Goal: Information Seeking & Learning: Learn about a topic

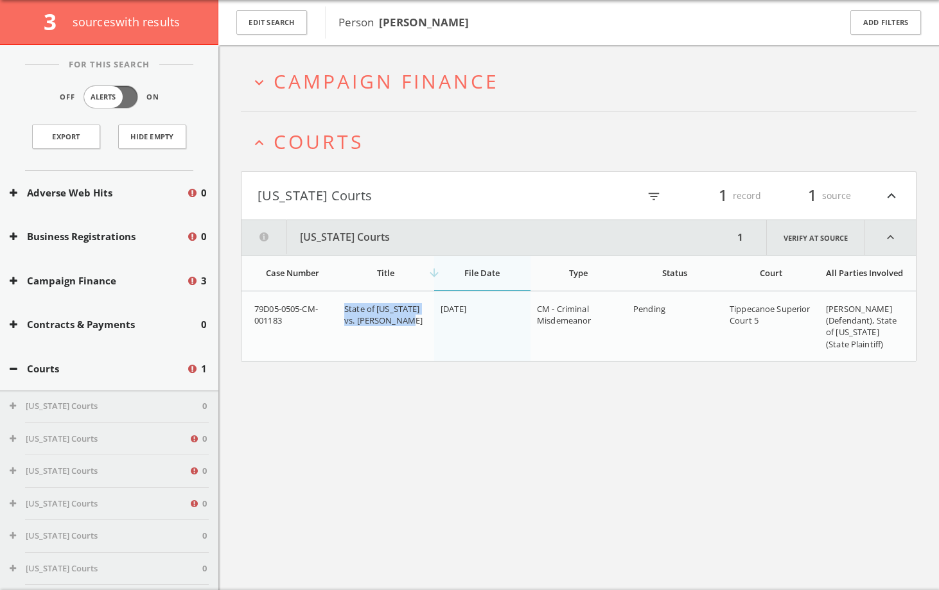
drag, startPoint x: 401, startPoint y: 323, endPoint x: 343, endPoint y: 312, distance: 58.8
click at [343, 312] on td "State of Indiana vs. Neill M Malone" at bounding box center [386, 326] width 96 height 69
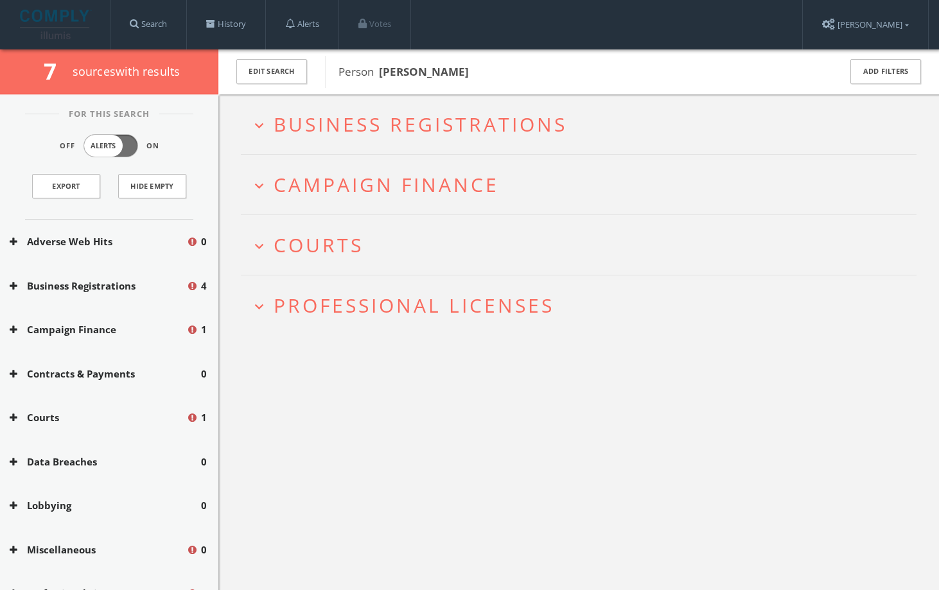
click at [347, 251] on span "Courts" at bounding box center [319, 245] width 90 height 26
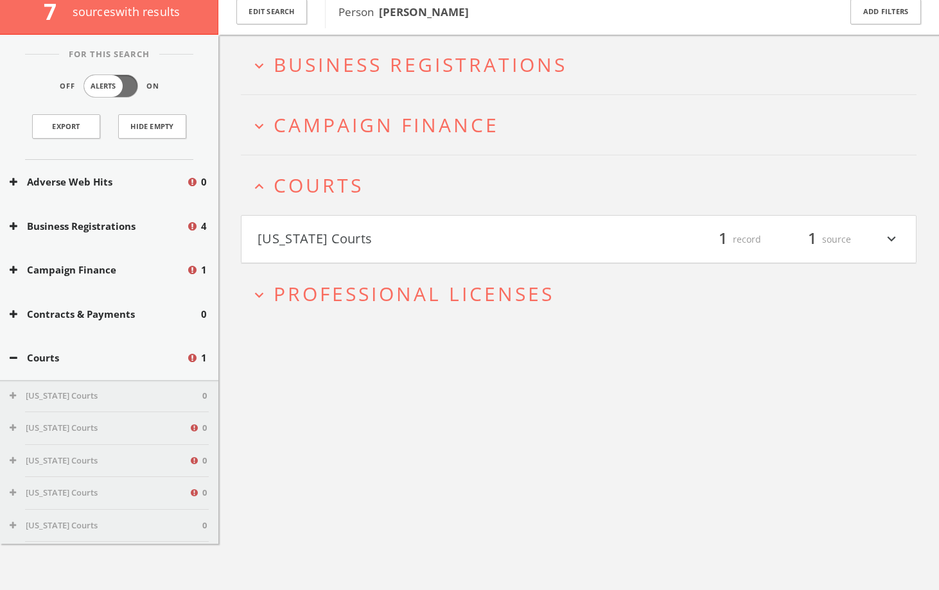
scroll to position [75, 0]
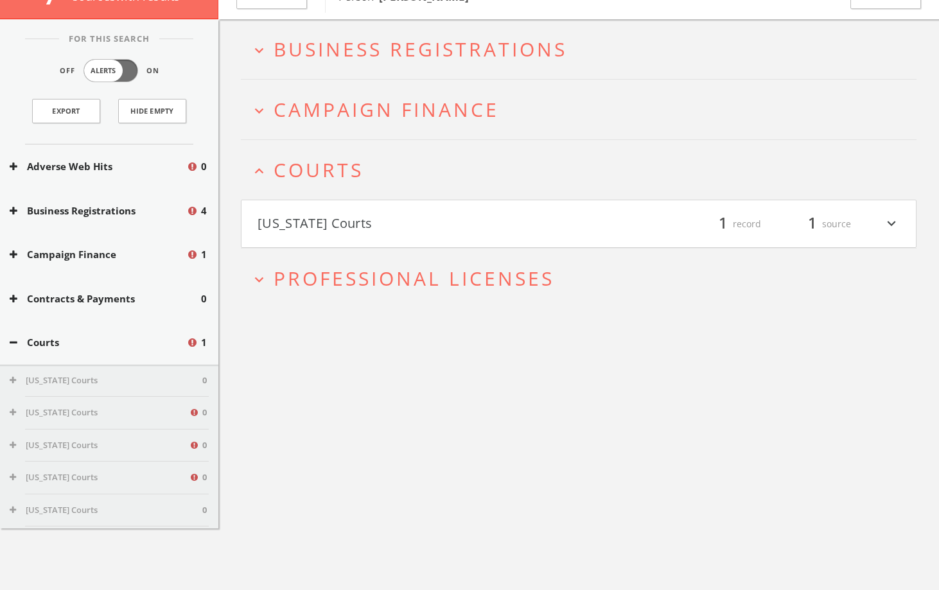
click at [350, 256] on div "expand_more Business Registrations expand_more Campaign Finance expand_less Cou…" at bounding box center [579, 164] width 676 height 290
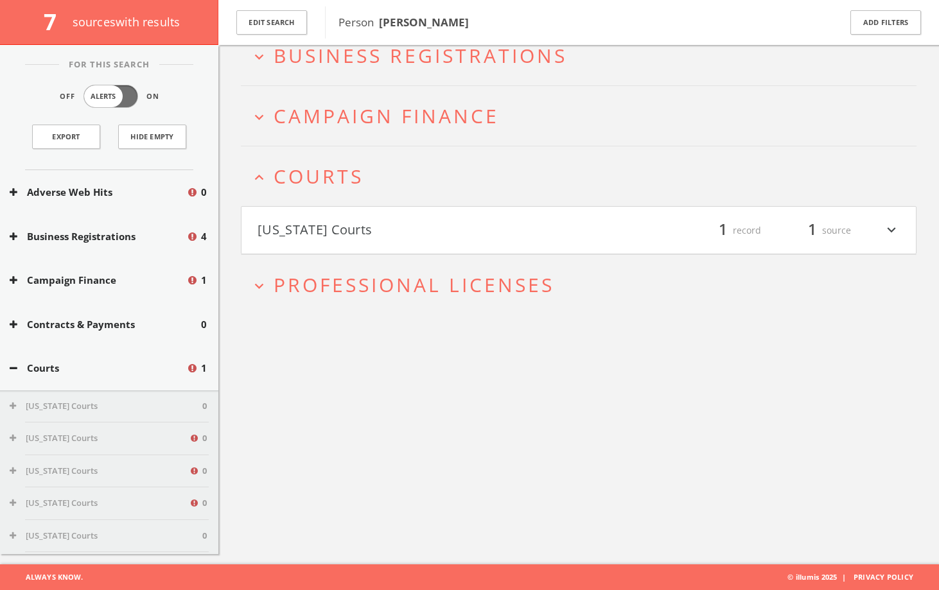
click at [352, 229] on button "[US_STATE] Courts" at bounding box center [418, 231] width 321 height 22
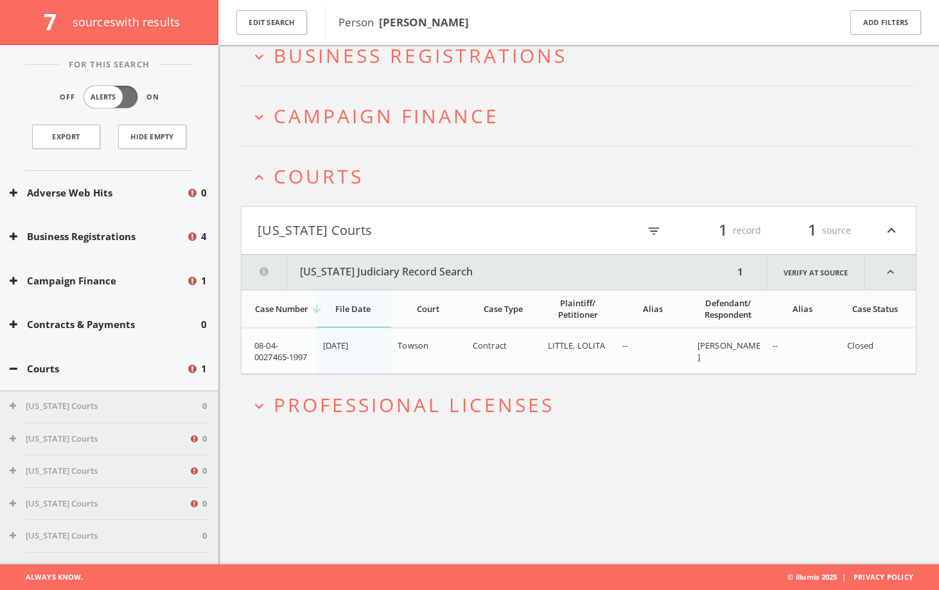
click at [542, 409] on span "Professional Licenses" at bounding box center [414, 405] width 281 height 26
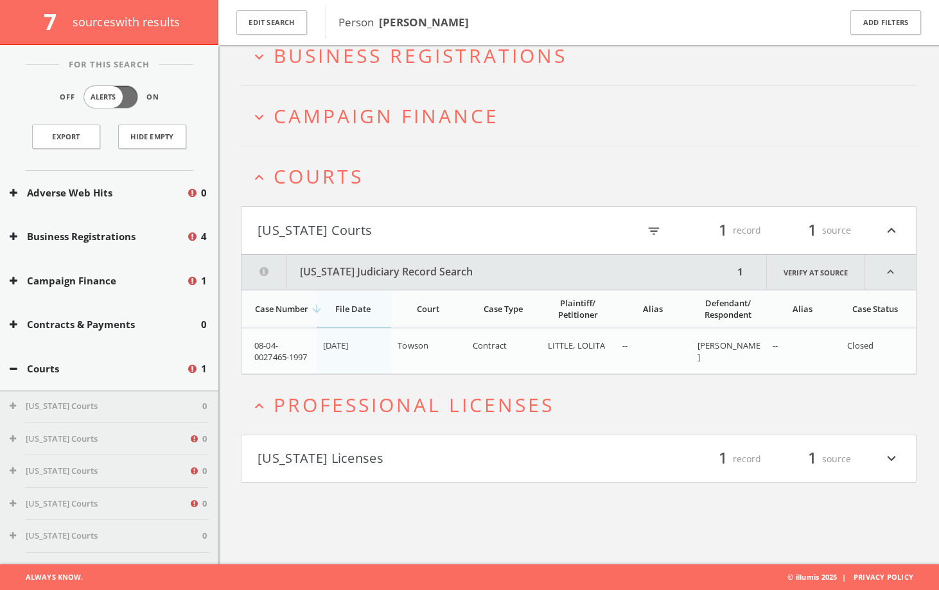
click at [505, 450] on button "[US_STATE] Licenses" at bounding box center [418, 459] width 321 height 22
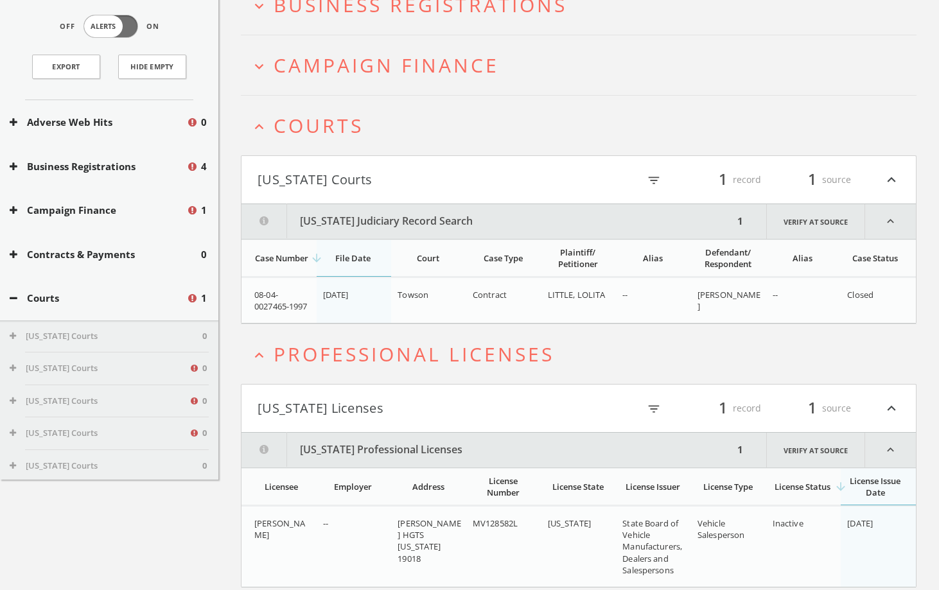
scroll to position [0, 0]
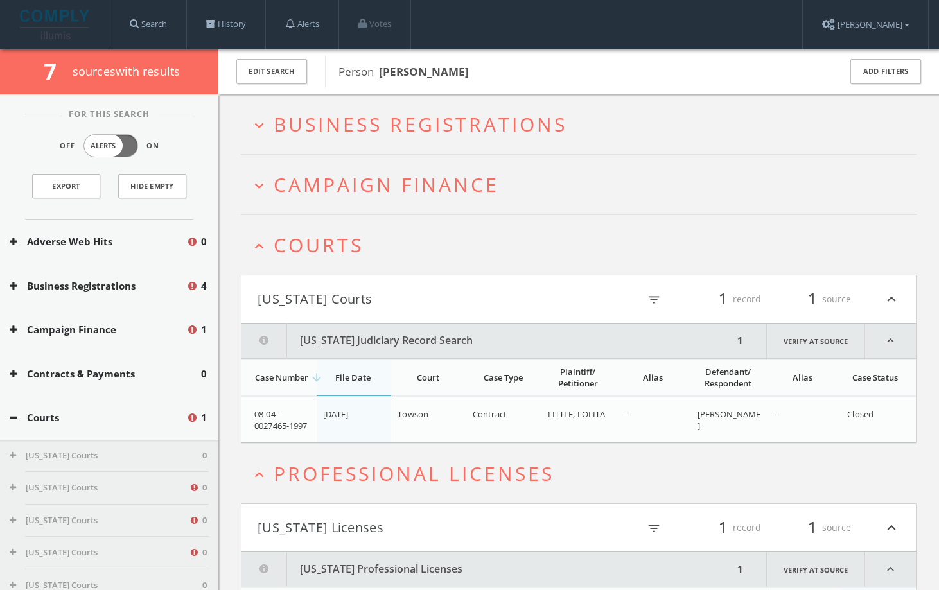
click at [412, 200] on h2 "expand_more Campaign Finance" at bounding box center [579, 185] width 676 height 60
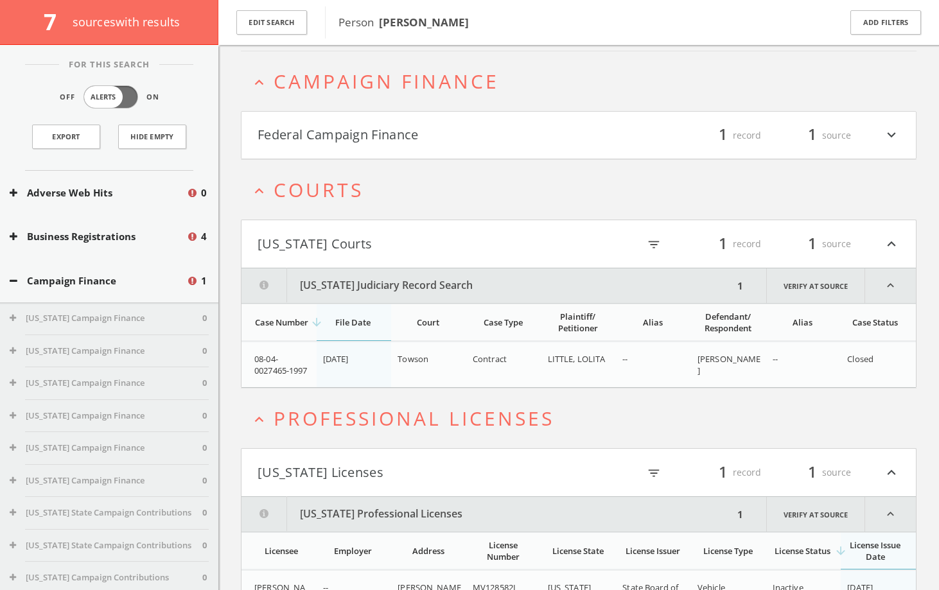
click at [436, 136] on html "Search History Alerts Votes [PERSON_NAME] Edit Profile Change Password Security…" at bounding box center [469, 293] width 939 height 807
click at [436, 136] on button "Federal Campaign Finance" at bounding box center [418, 136] width 321 height 22
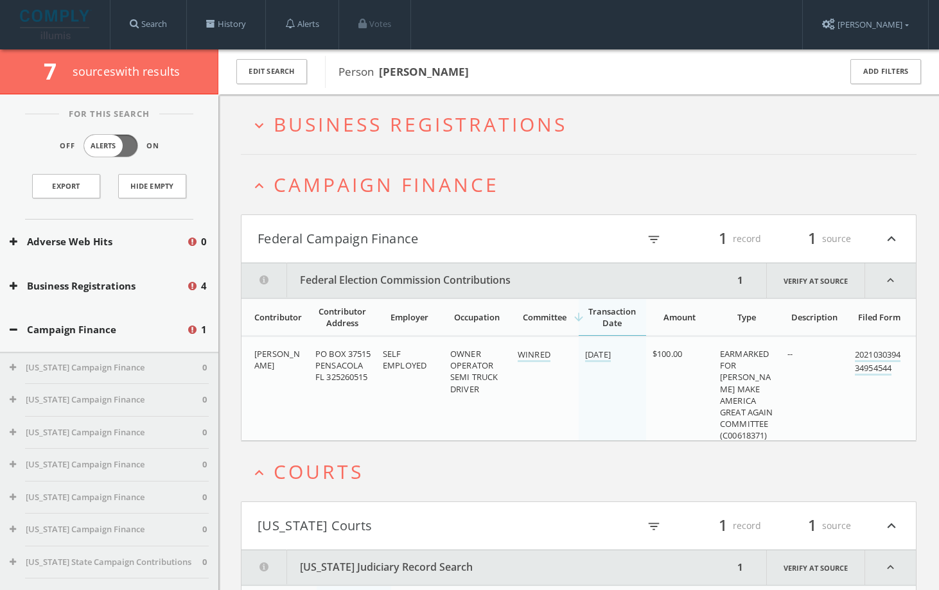
click at [403, 134] on span "Business Registrations" at bounding box center [421, 124] width 294 height 26
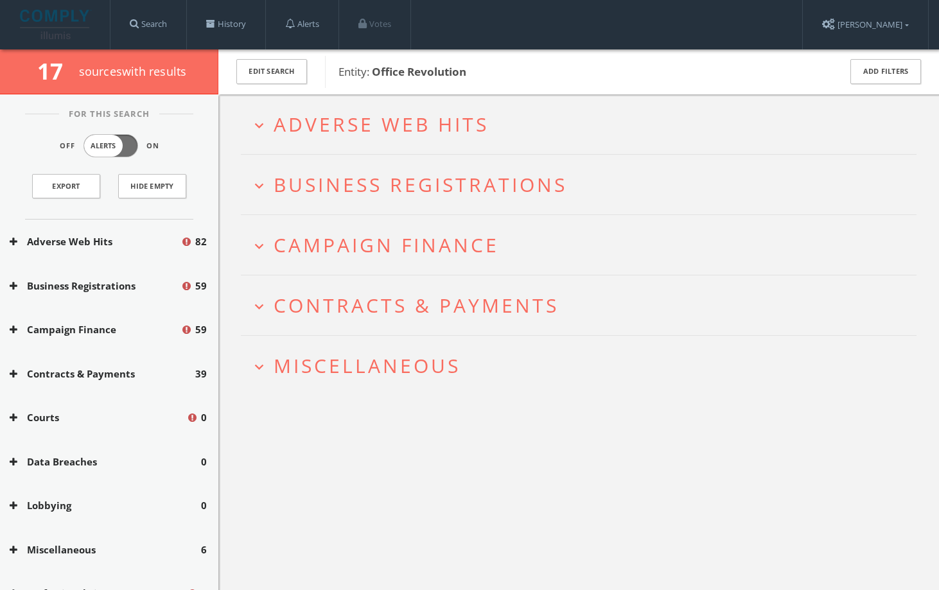
click at [367, 353] on span "Miscellaneous" at bounding box center [367, 366] width 187 height 26
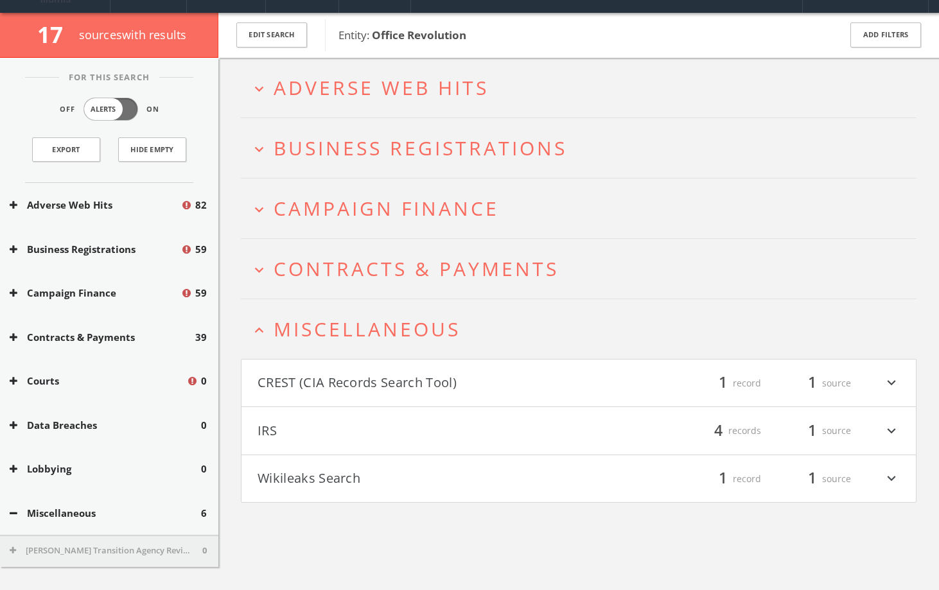
scroll to position [75, 0]
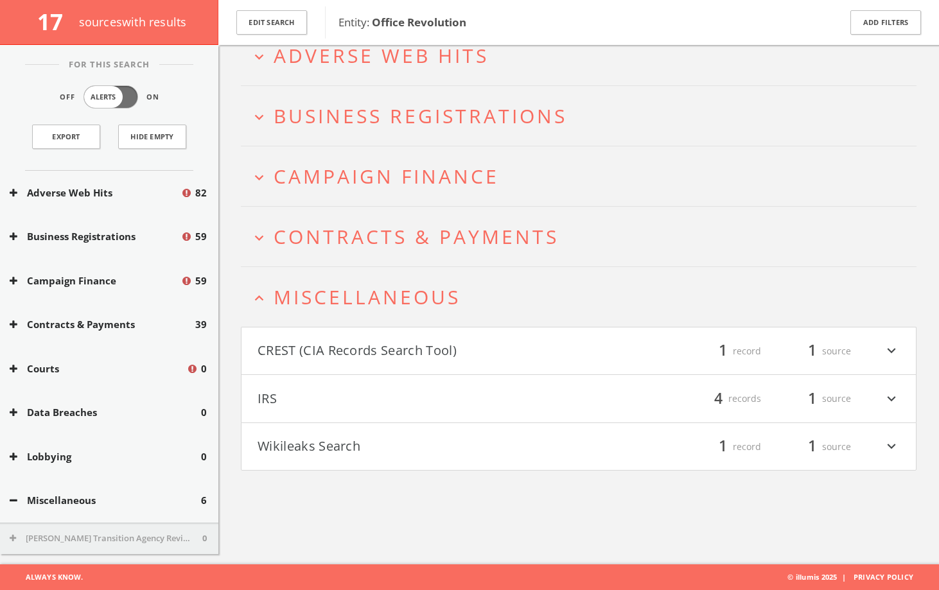
click at [364, 341] on button "CREST (CIA Records Search Tool)" at bounding box center [418, 352] width 321 height 22
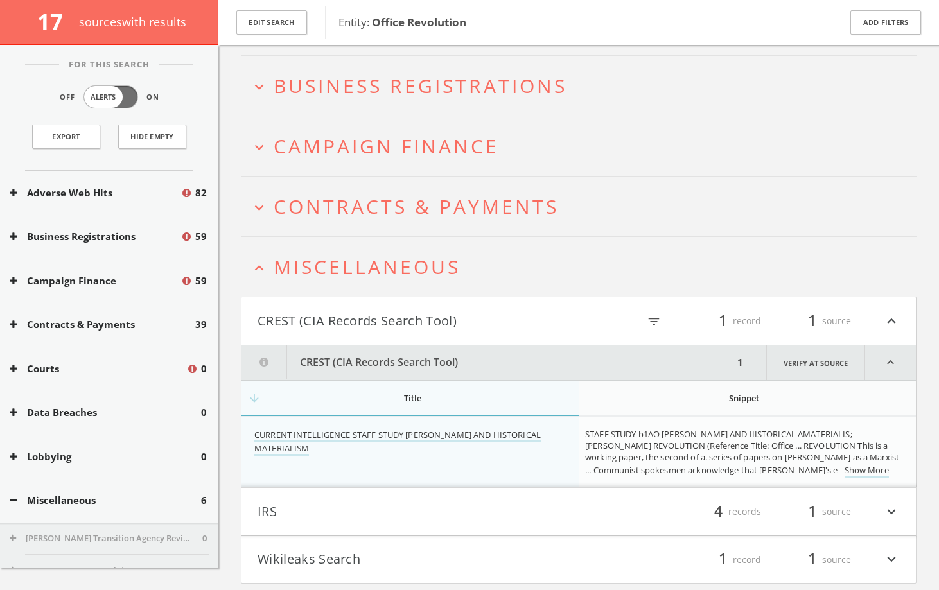
scroll to position [0, 0]
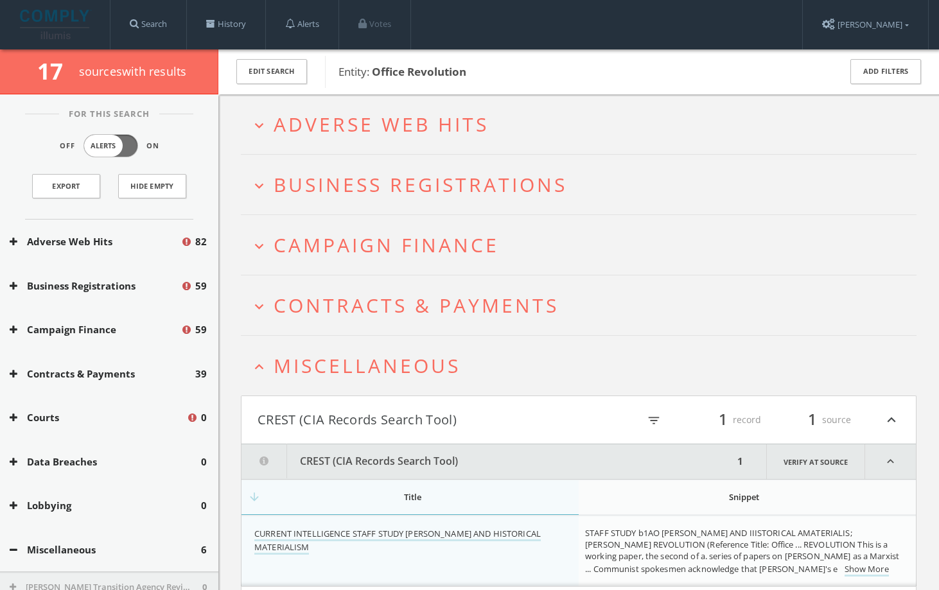
click at [354, 350] on h2 "expand_less Miscellaneous" at bounding box center [579, 366] width 676 height 60
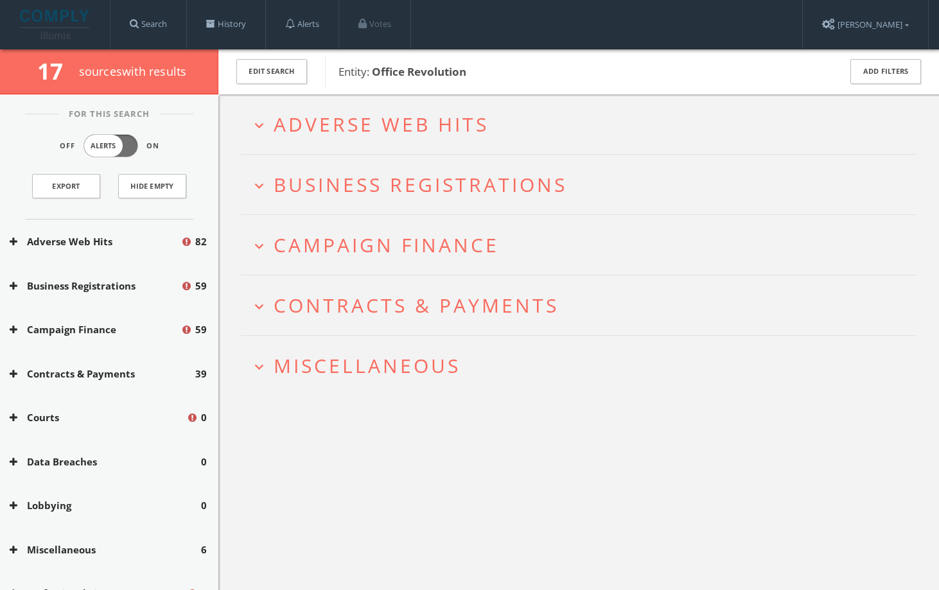
click at [364, 323] on h2 "expand_more Contracts & Payments" at bounding box center [579, 306] width 676 height 60
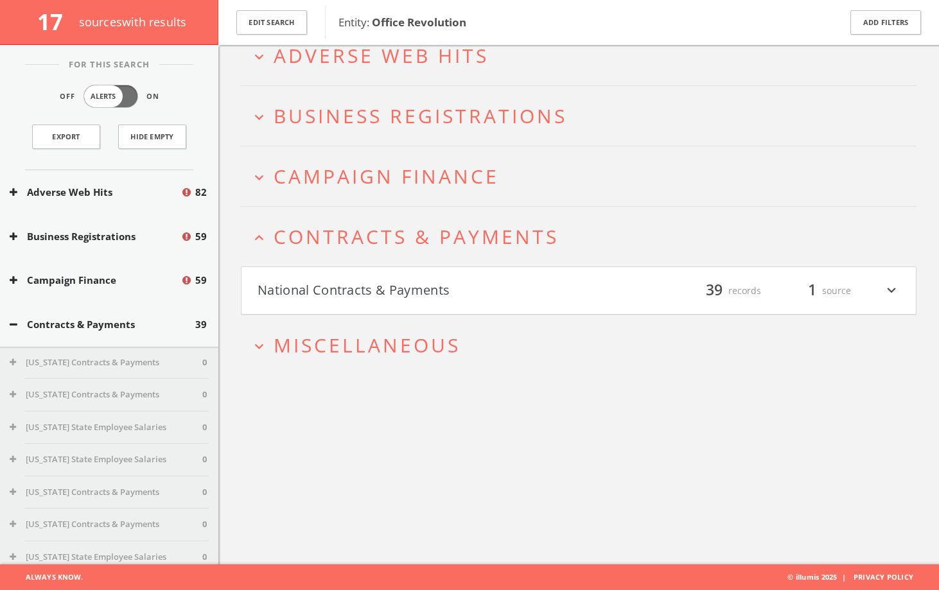
click at [369, 288] on button "National Contracts & Payments" at bounding box center [418, 291] width 321 height 22
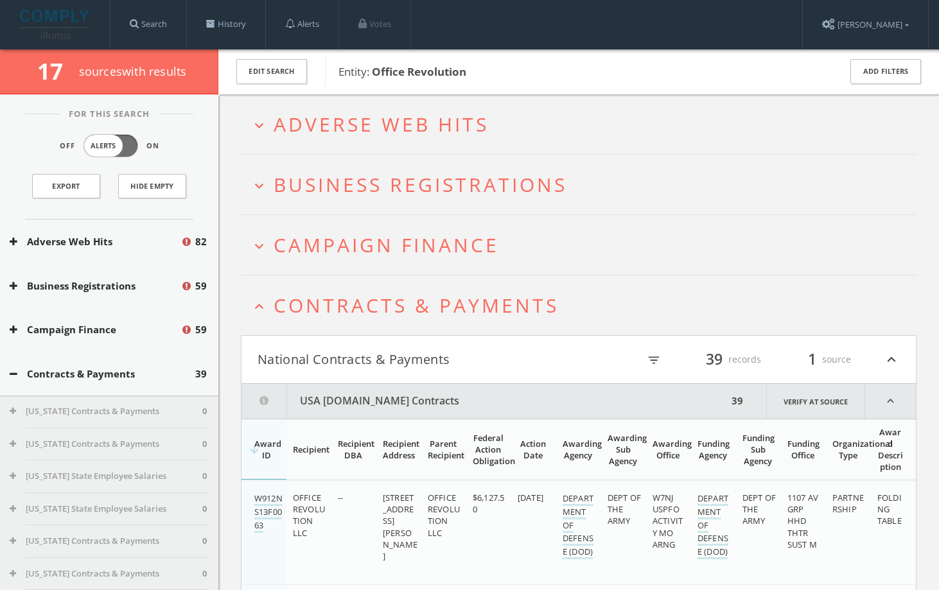
click at [369, 292] on span "Contracts & Payments" at bounding box center [416, 305] width 285 height 26
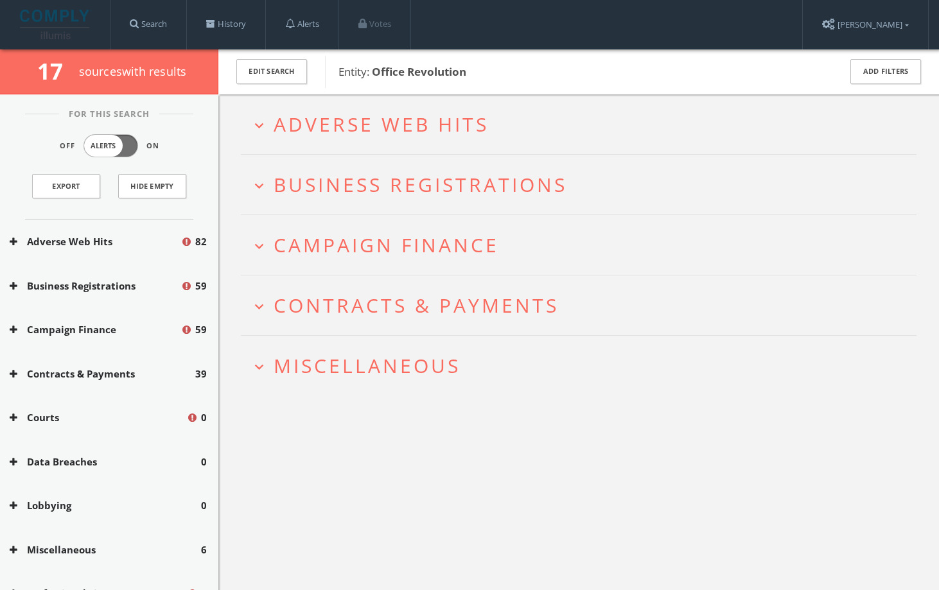
click at [378, 254] on span "Campaign Finance" at bounding box center [387, 245] width 226 height 26
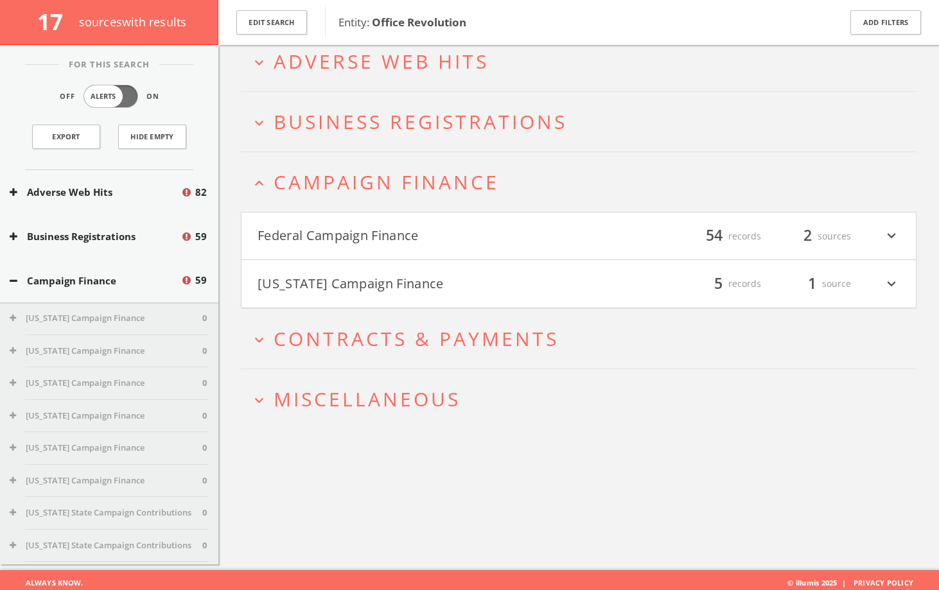
scroll to position [75, 0]
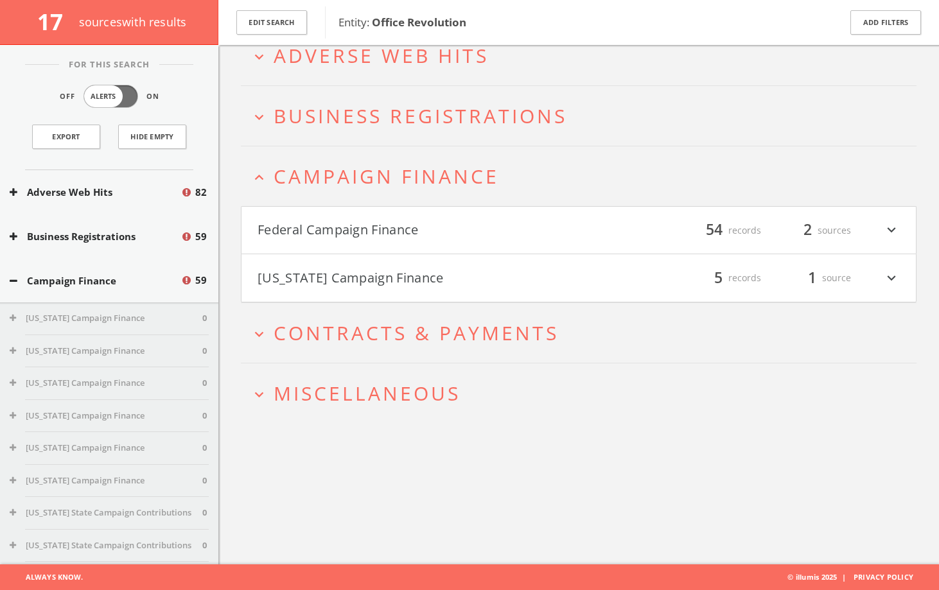
click at [377, 199] on h2 "expand_less Campaign Finance" at bounding box center [579, 176] width 676 height 60
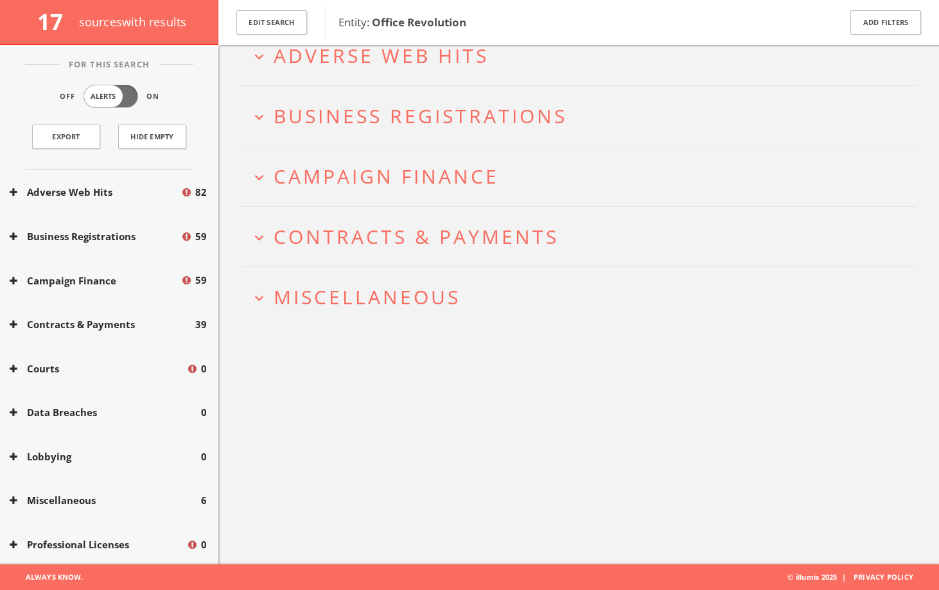
drag, startPoint x: 378, startPoint y: 187, endPoint x: 378, endPoint y: 204, distance: 16.7
click at [378, 187] on span "Campaign Finance" at bounding box center [387, 176] width 226 height 26
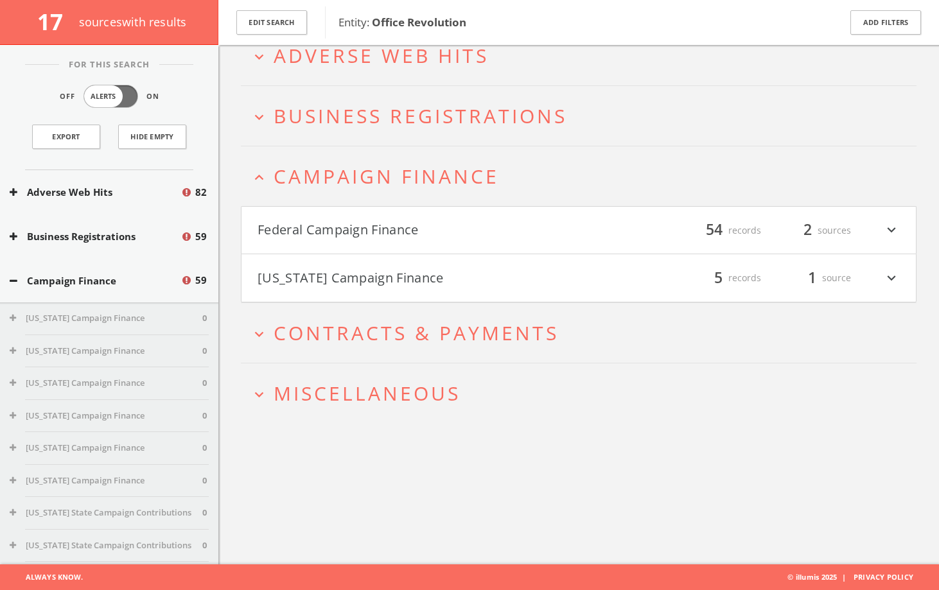
click at [375, 213] on h4 "Federal Campaign Finance filter_list 54 records 2 sources expand_more" at bounding box center [579, 231] width 675 height 48
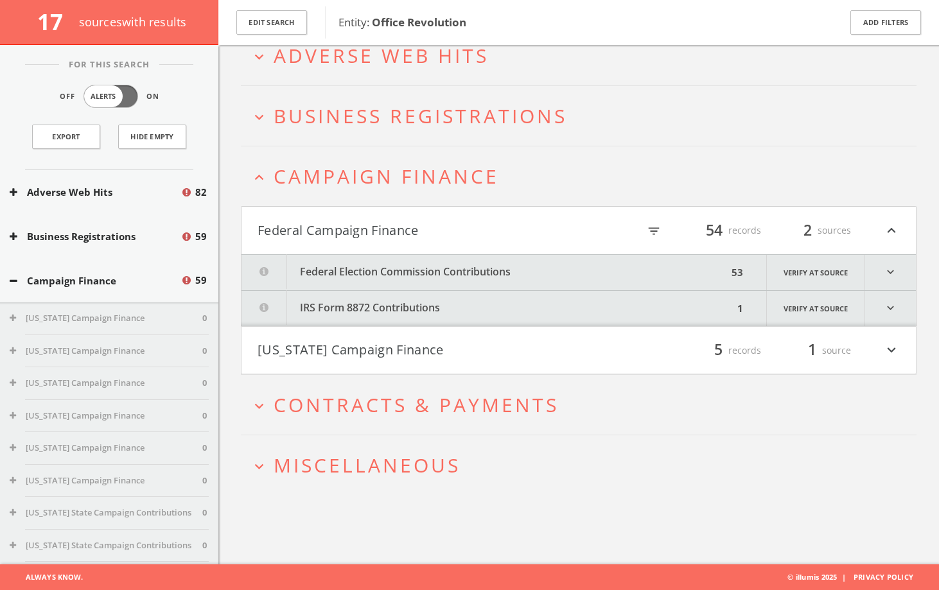
click at [359, 372] on h4 "Illinois Campaign Finance filter_list 5 records 1 source expand_more" at bounding box center [579, 351] width 675 height 48
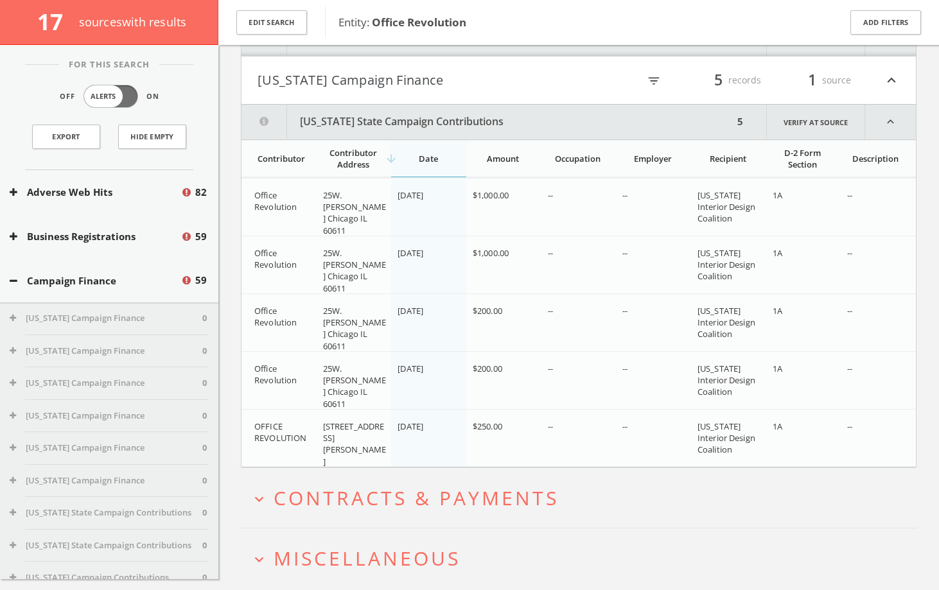
scroll to position [389, 0]
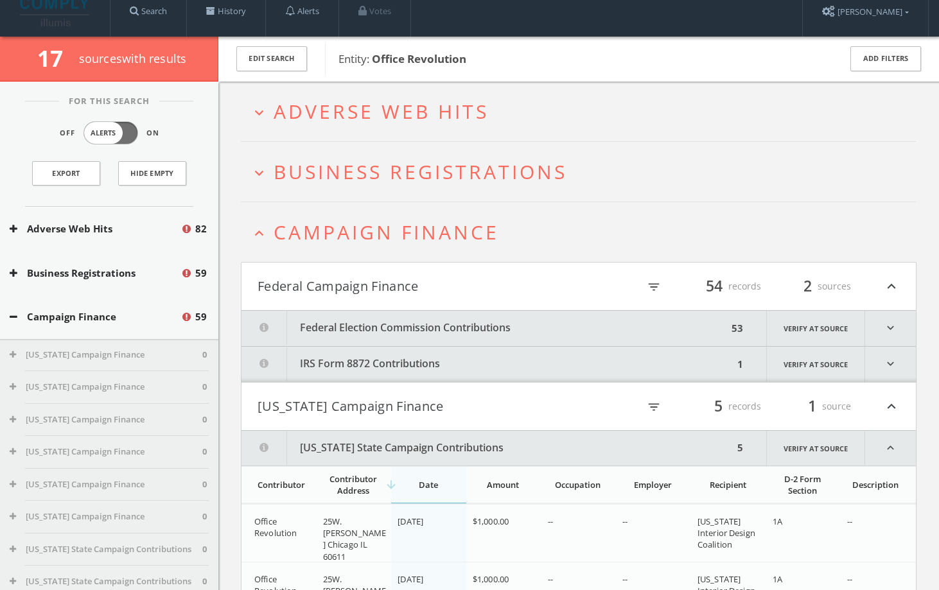
click at [364, 328] on button "Federal Election Commission Contributions" at bounding box center [485, 328] width 486 height 35
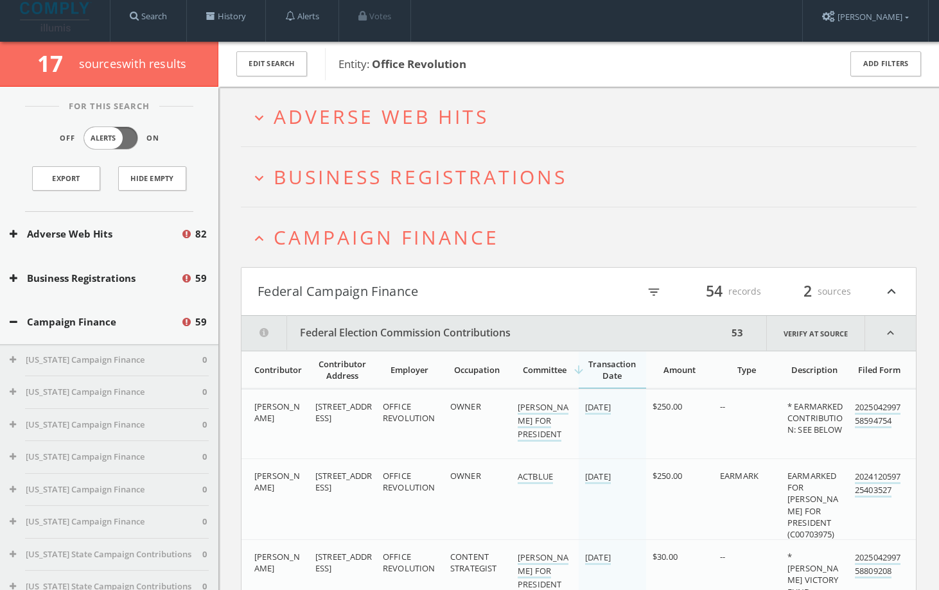
scroll to position [0, 0]
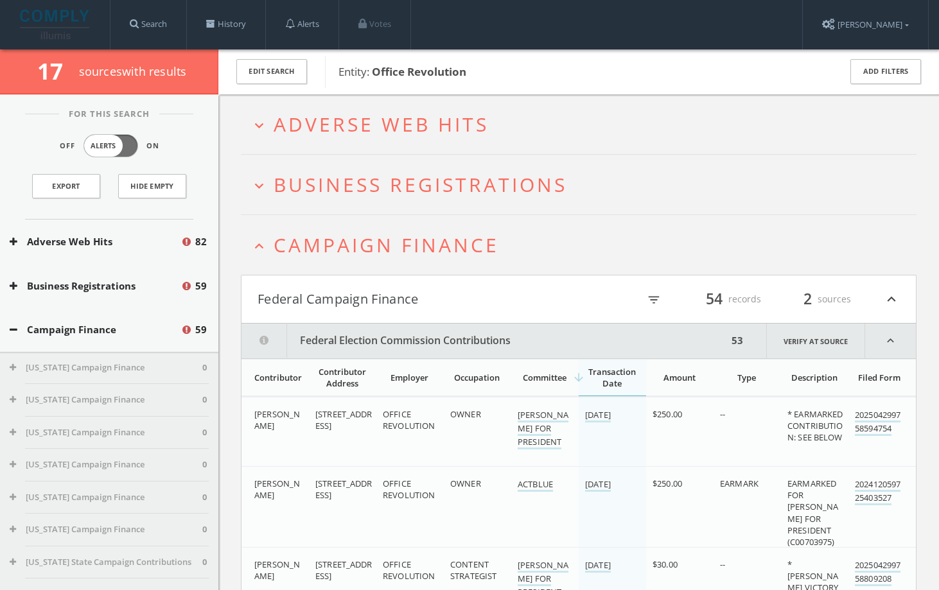
click at [401, 114] on span "Adverse Web Hits" at bounding box center [381, 124] width 215 height 26
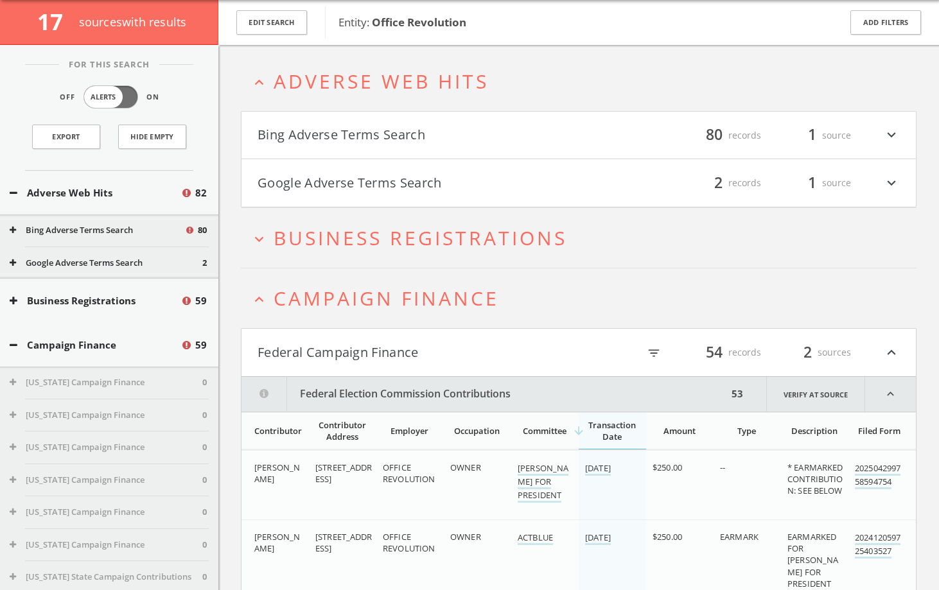
click at [386, 181] on button "Google Adverse Terms Search" at bounding box center [418, 183] width 321 height 22
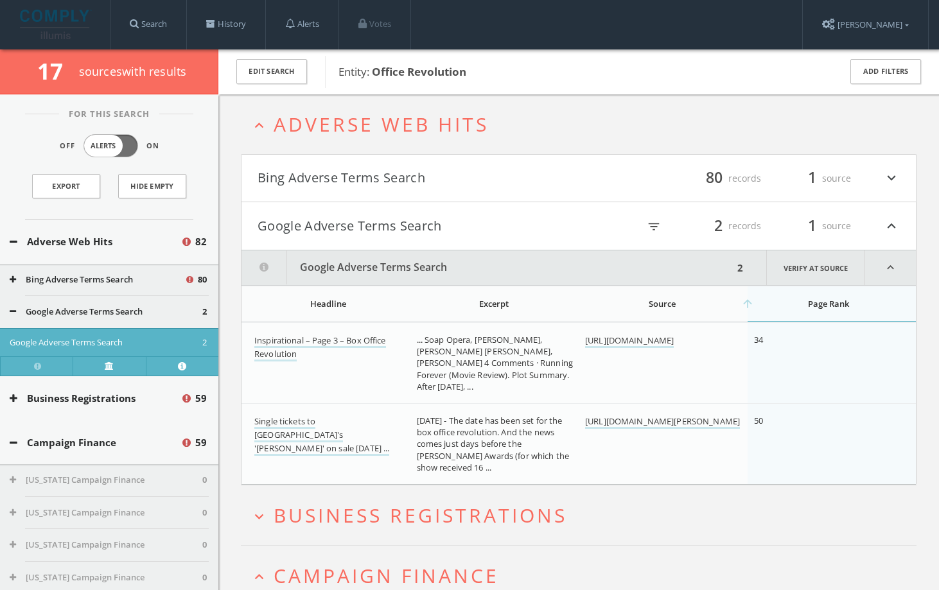
click at [400, 188] on button "Bing Adverse Terms Search" at bounding box center [418, 179] width 321 height 22
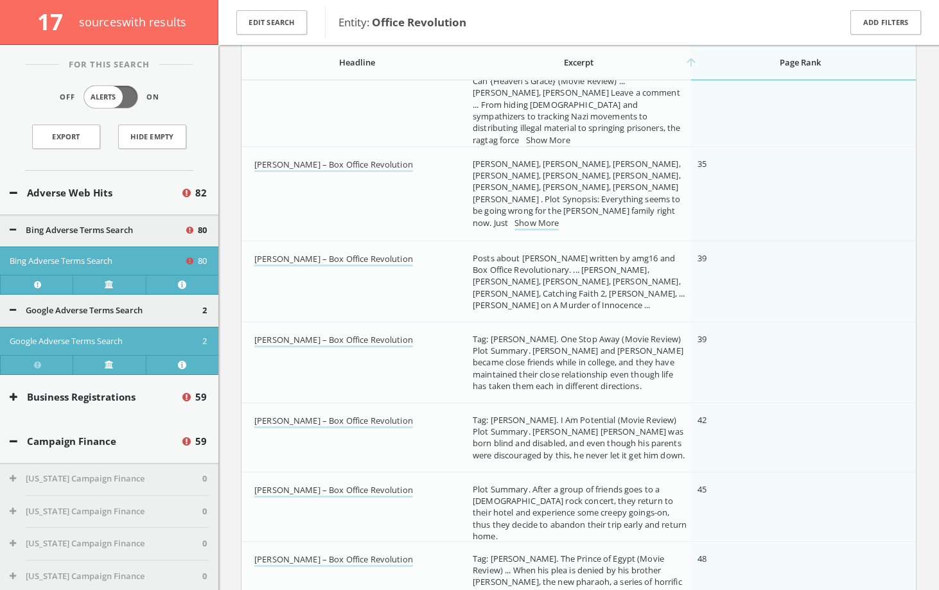
scroll to position [1144, 0]
